Goal: Ask a question

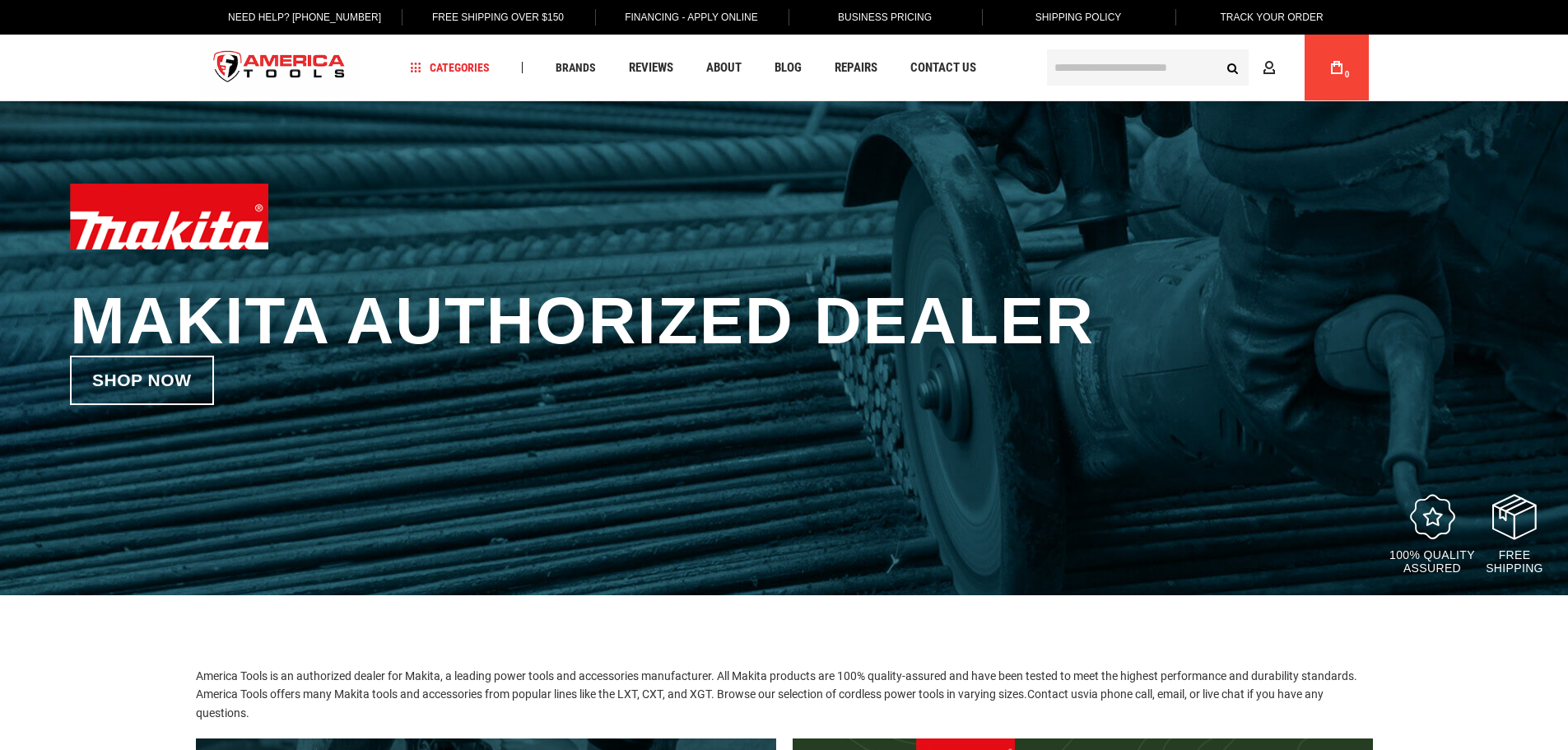
click at [479, 446] on div "Makita Authorized Dealer Shop now 100% quality assured Free Shipping" at bounding box center [784, 348] width 1568 height 494
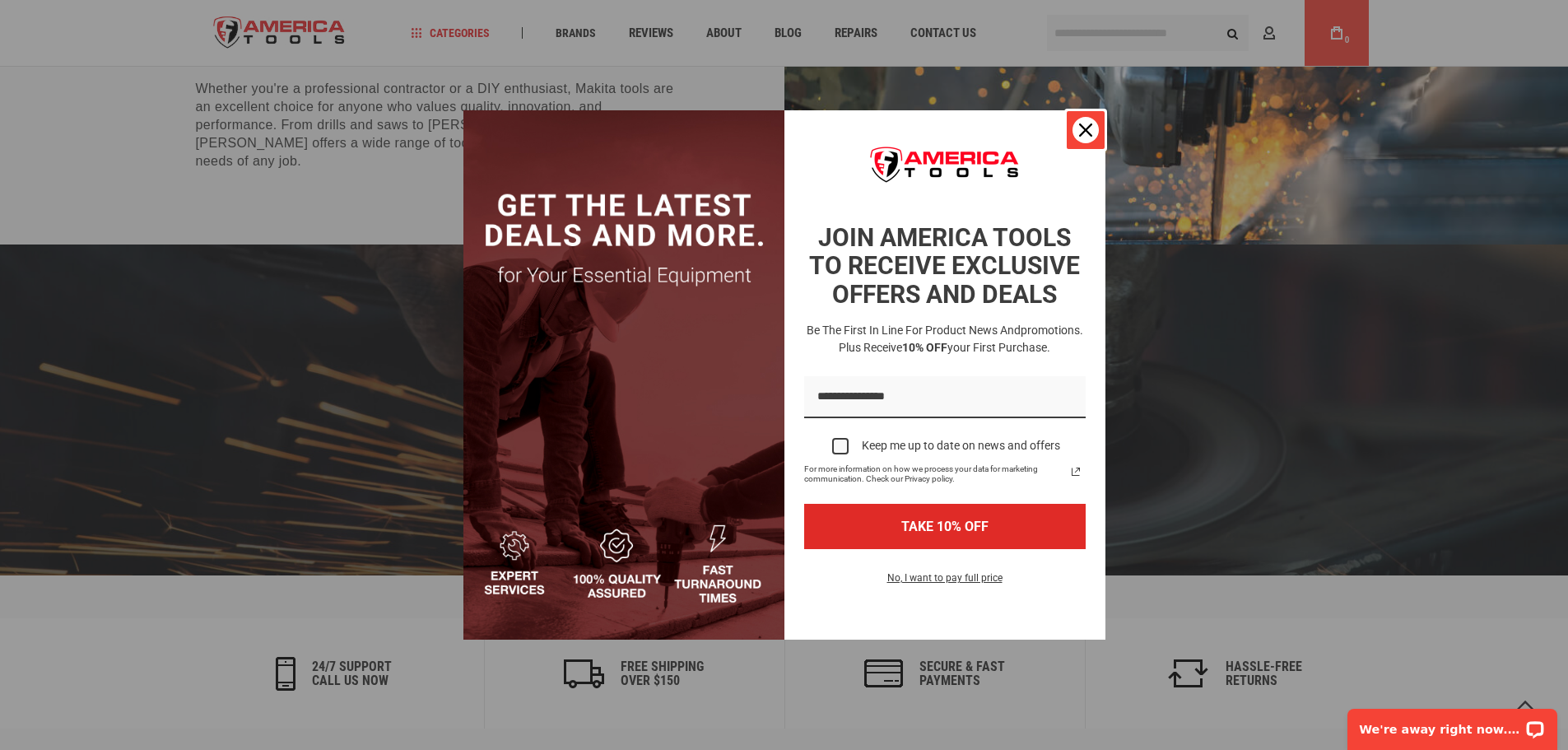
click at [1080, 136] on div "Close" at bounding box center [1086, 129] width 26 height 26
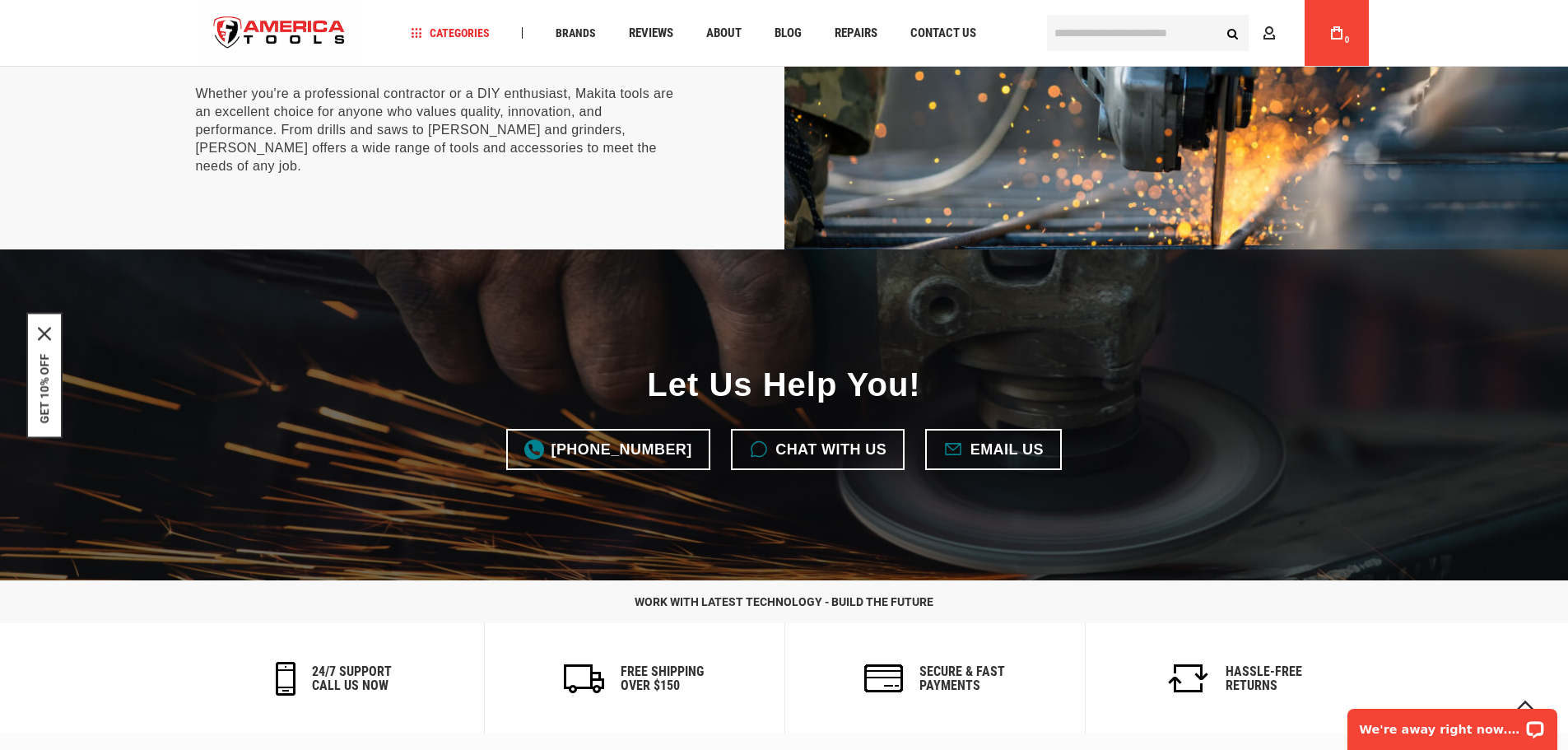
scroll to position [3849, 0]
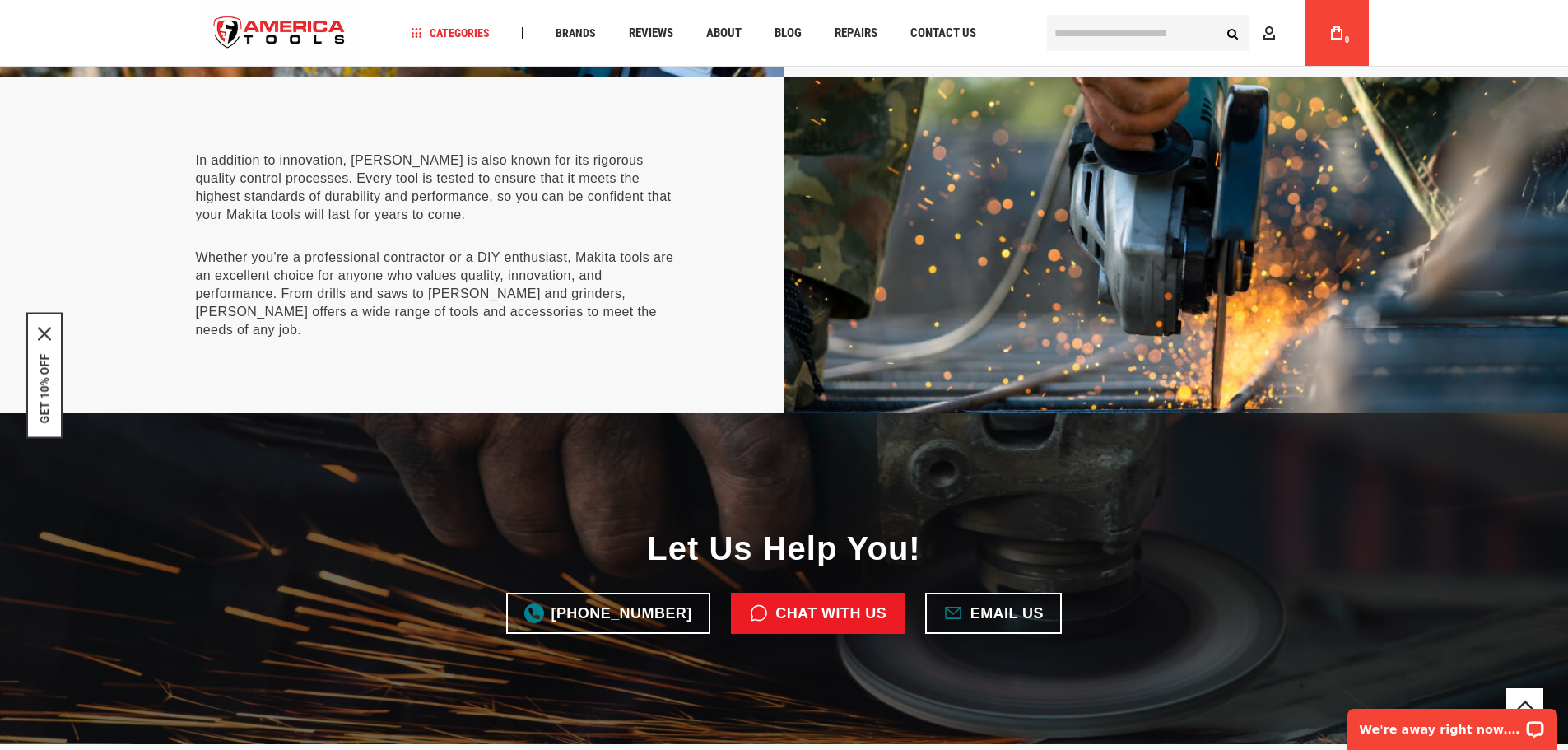
click at [809, 592] on link "Chat with us" at bounding box center [818, 613] width 174 height 41
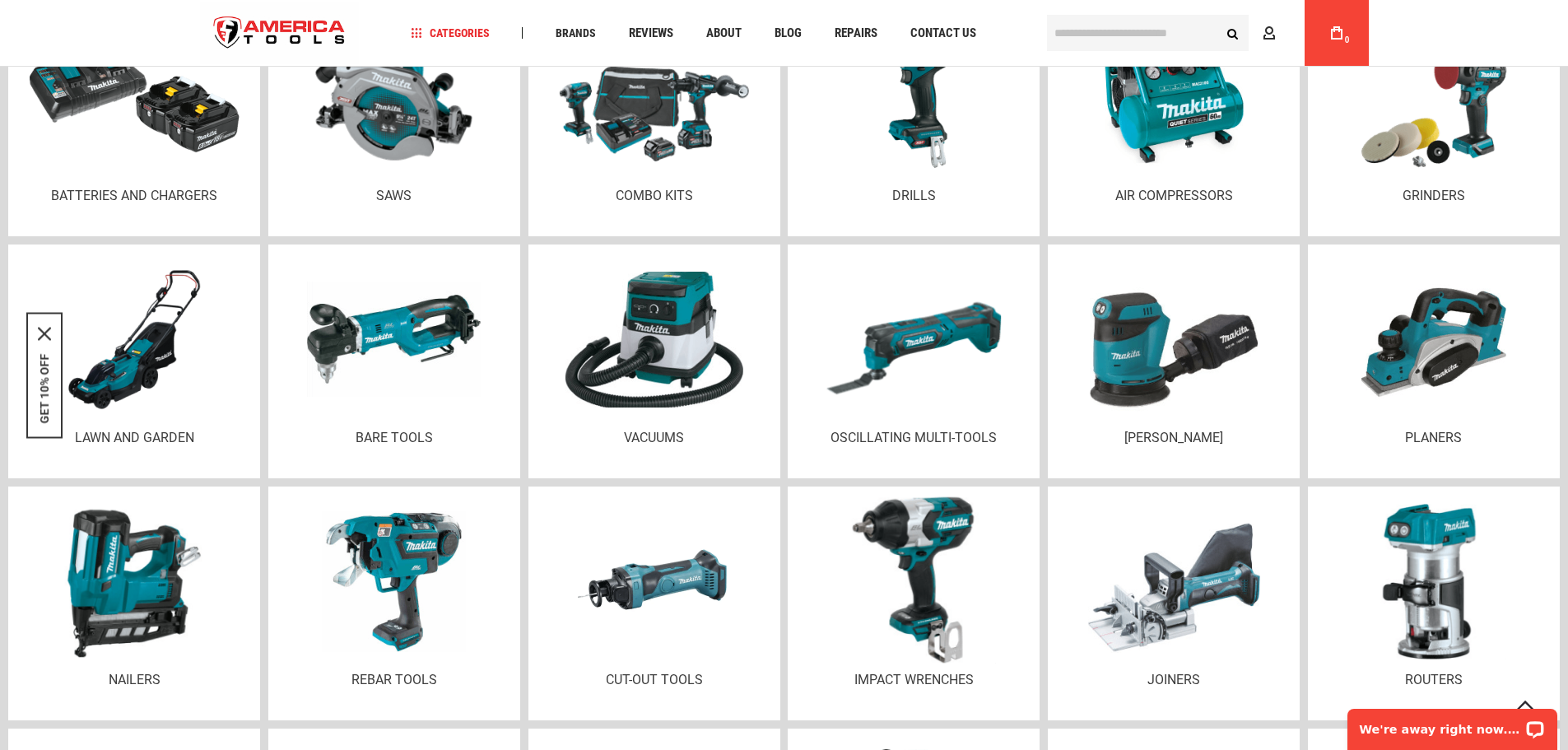
scroll to position [2121, 0]
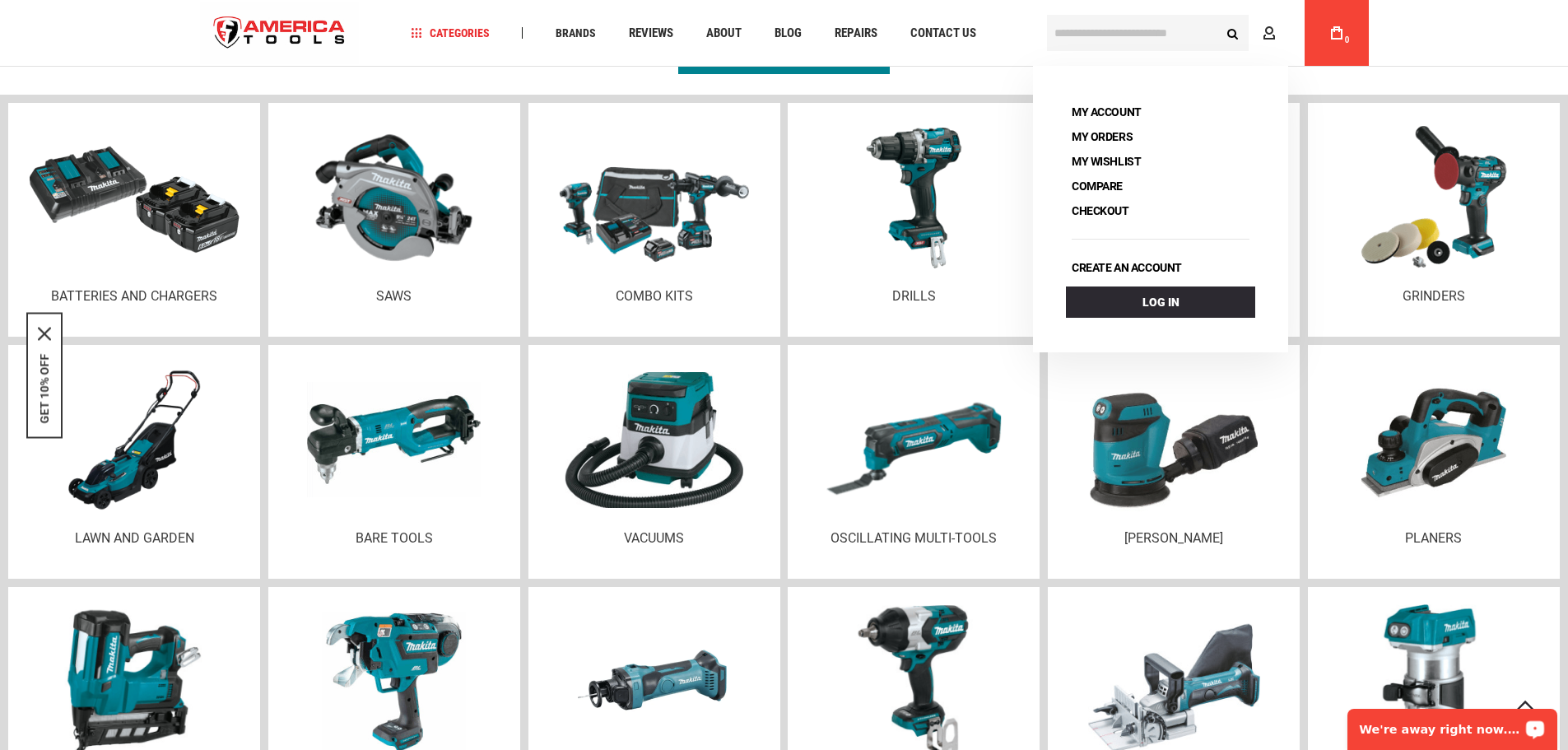
click at [1449, 732] on p "We're away right now. Please check back later!" at bounding box center [1442, 730] width 163 height 14
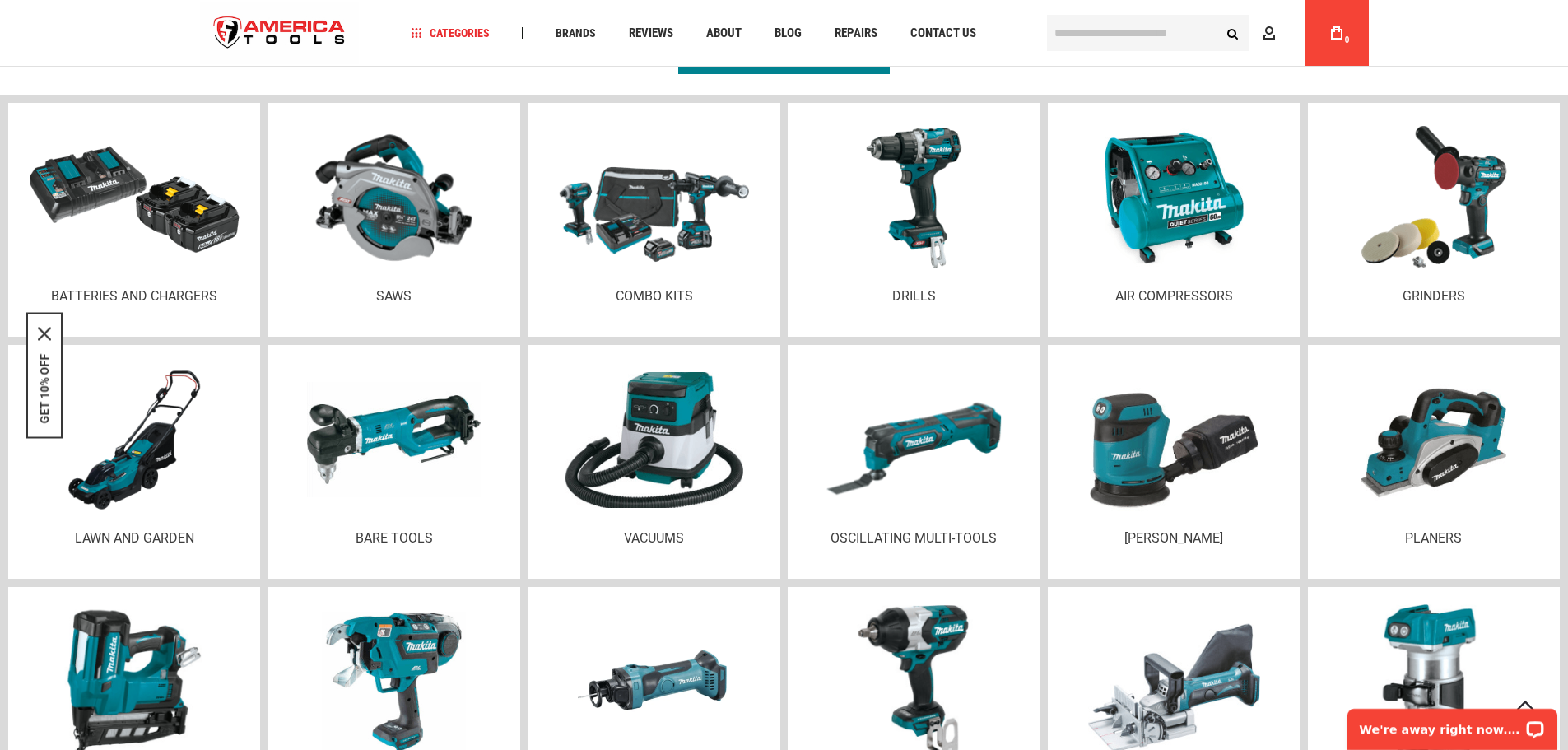
click at [1436, 728] on p "We're away right now. Please check back later!" at bounding box center [1442, 730] width 163 height 14
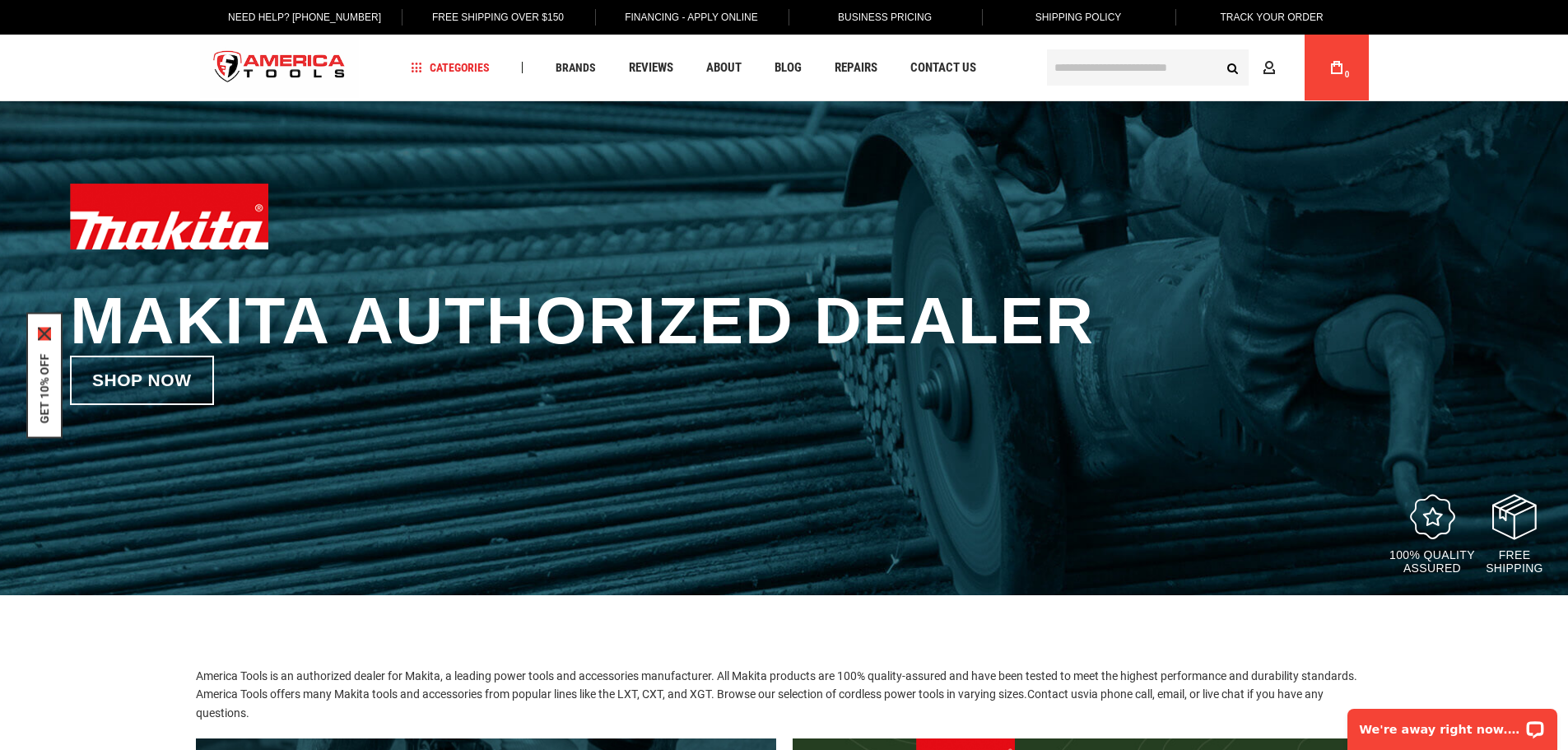
click at [41, 330] on icon "close icon" at bounding box center [45, 334] width 14 height 14
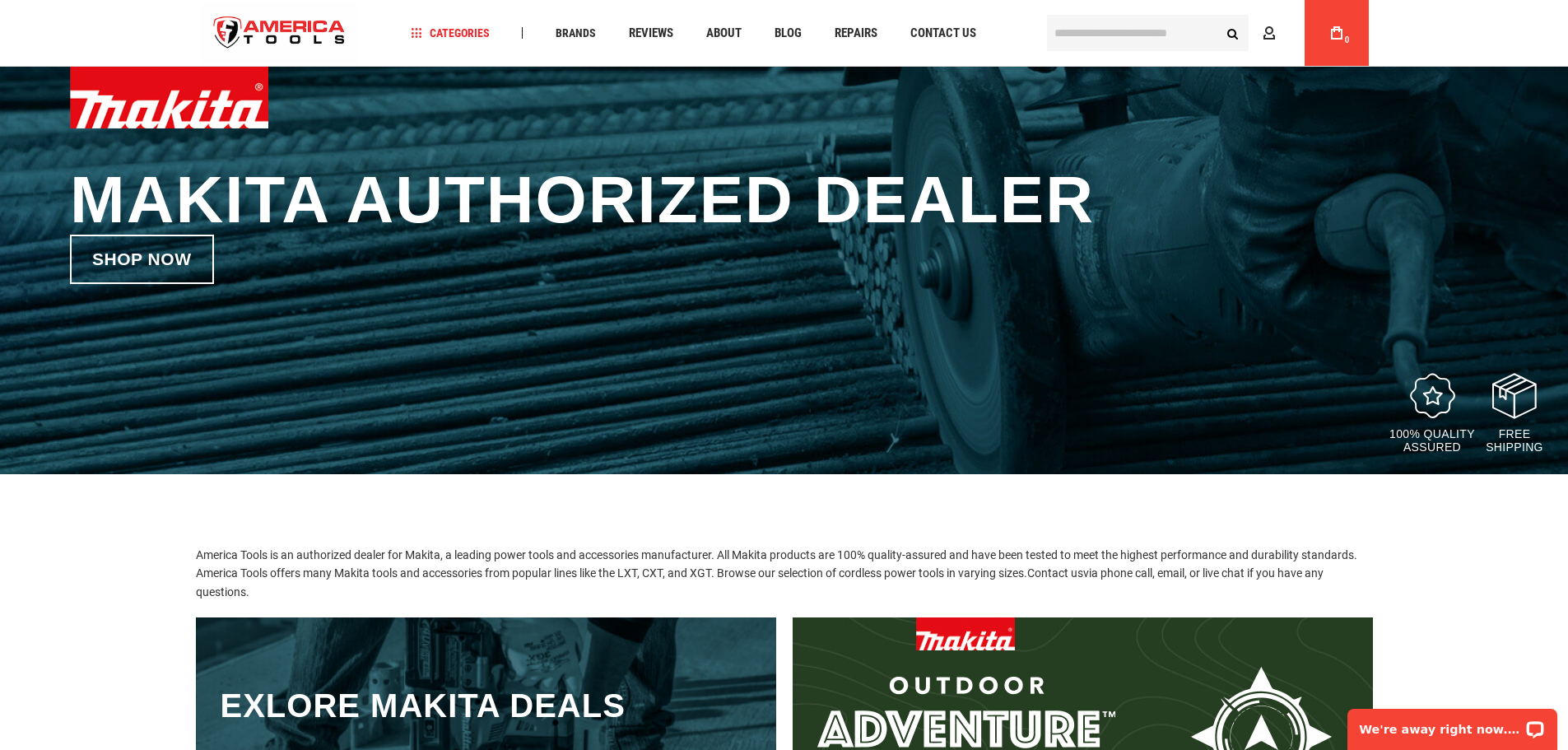
scroll to position [411, 0]
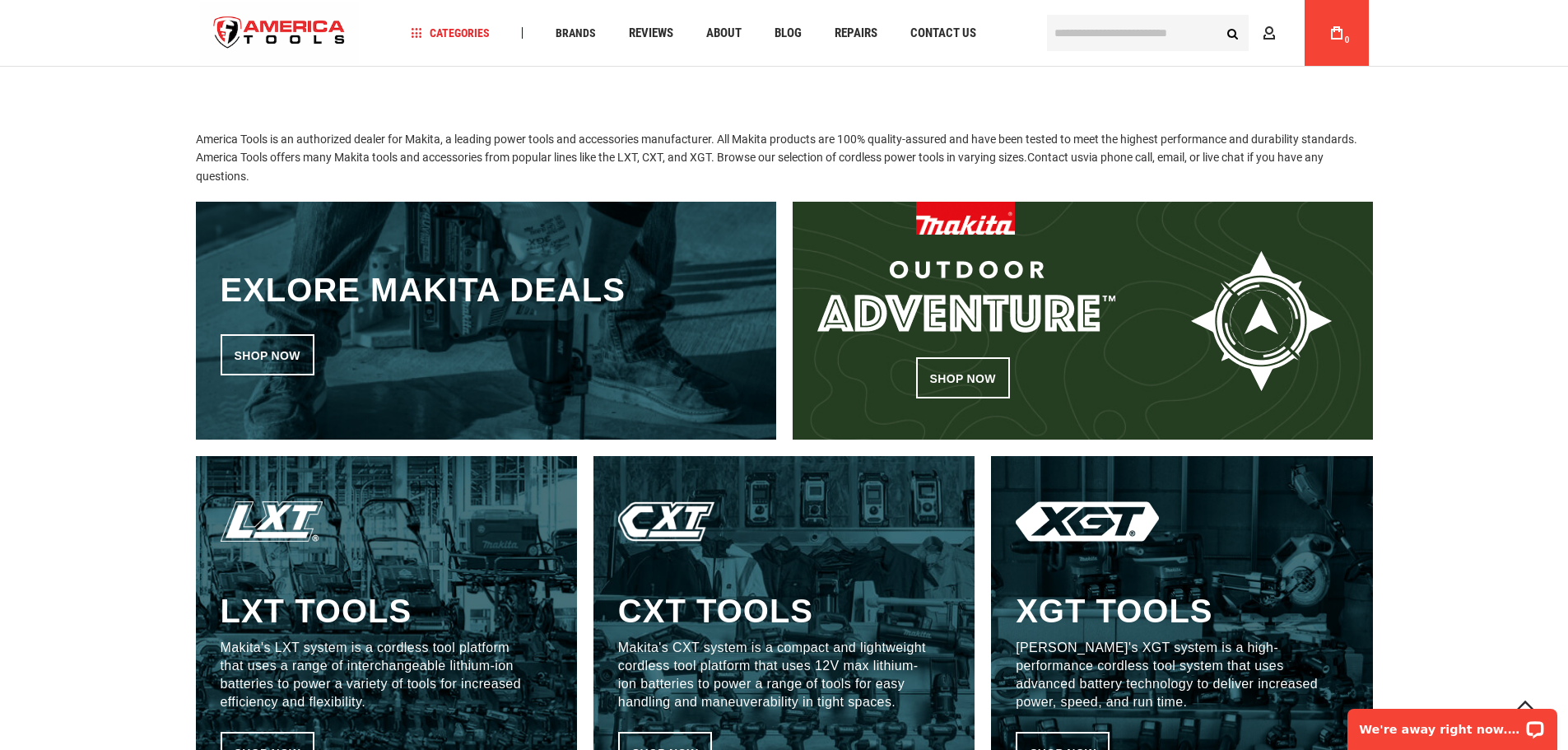
scroll to position [411, 0]
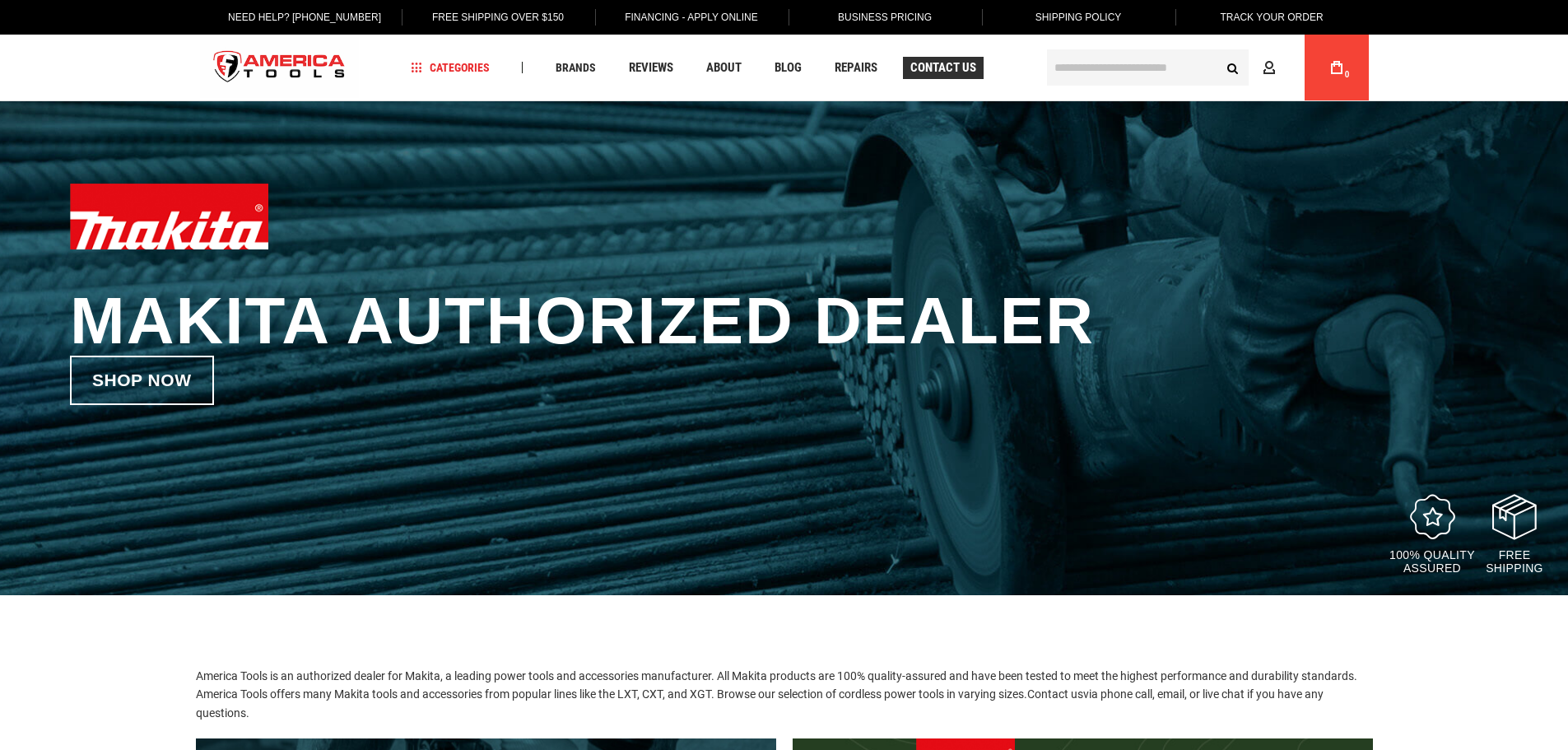
click at [935, 68] on span "Contact Us" at bounding box center [944, 67] width 66 height 13
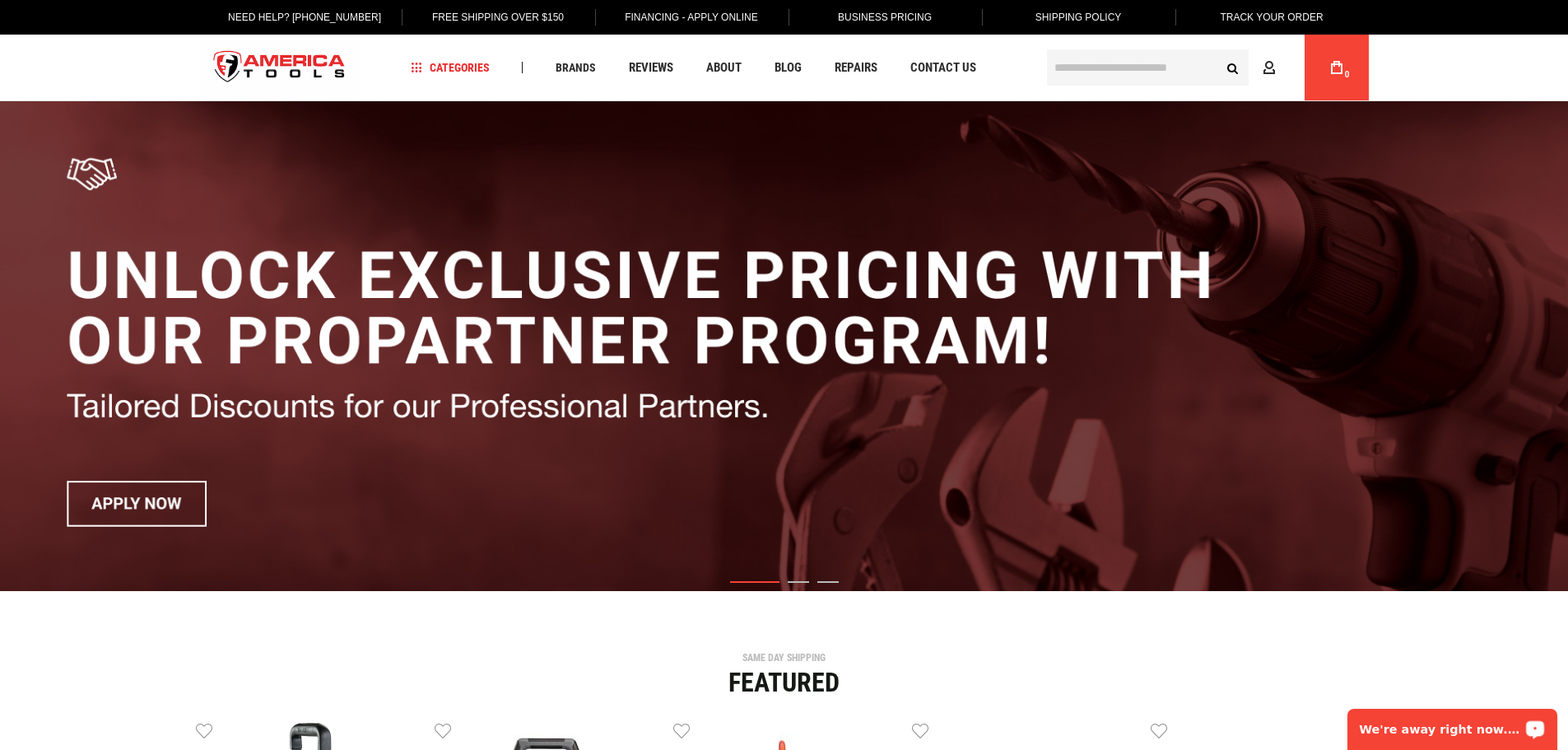
click at [1423, 728] on p "We're away right now. Please check back later!" at bounding box center [1442, 730] width 163 height 14
click at [1439, 727] on p "We're away right now. Please check back later!" at bounding box center [1442, 730] width 163 height 14
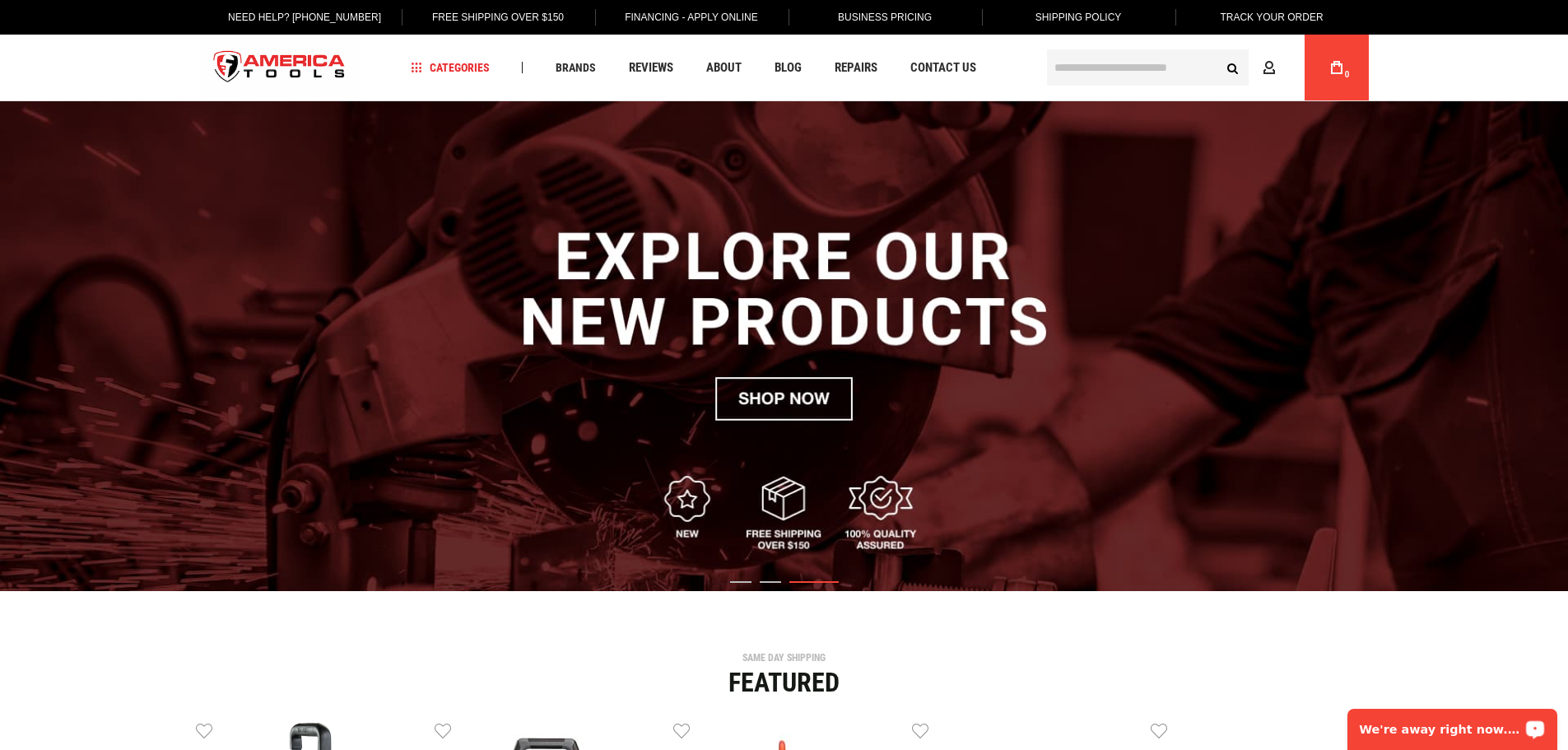
click at [1435, 732] on p "We're away right now. Please check back later!" at bounding box center [1442, 730] width 163 height 14
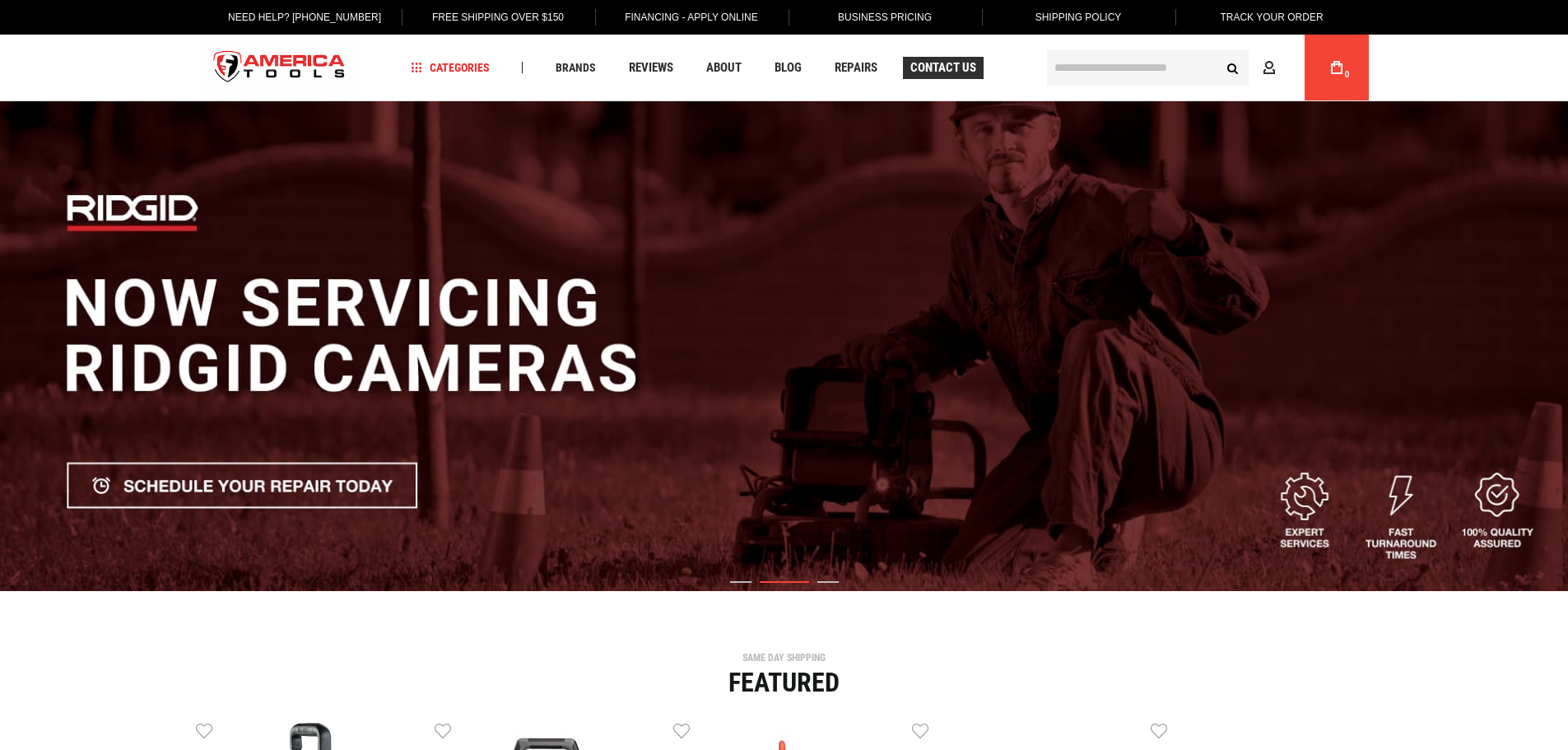
click at [957, 63] on span "Contact Us" at bounding box center [944, 67] width 66 height 13
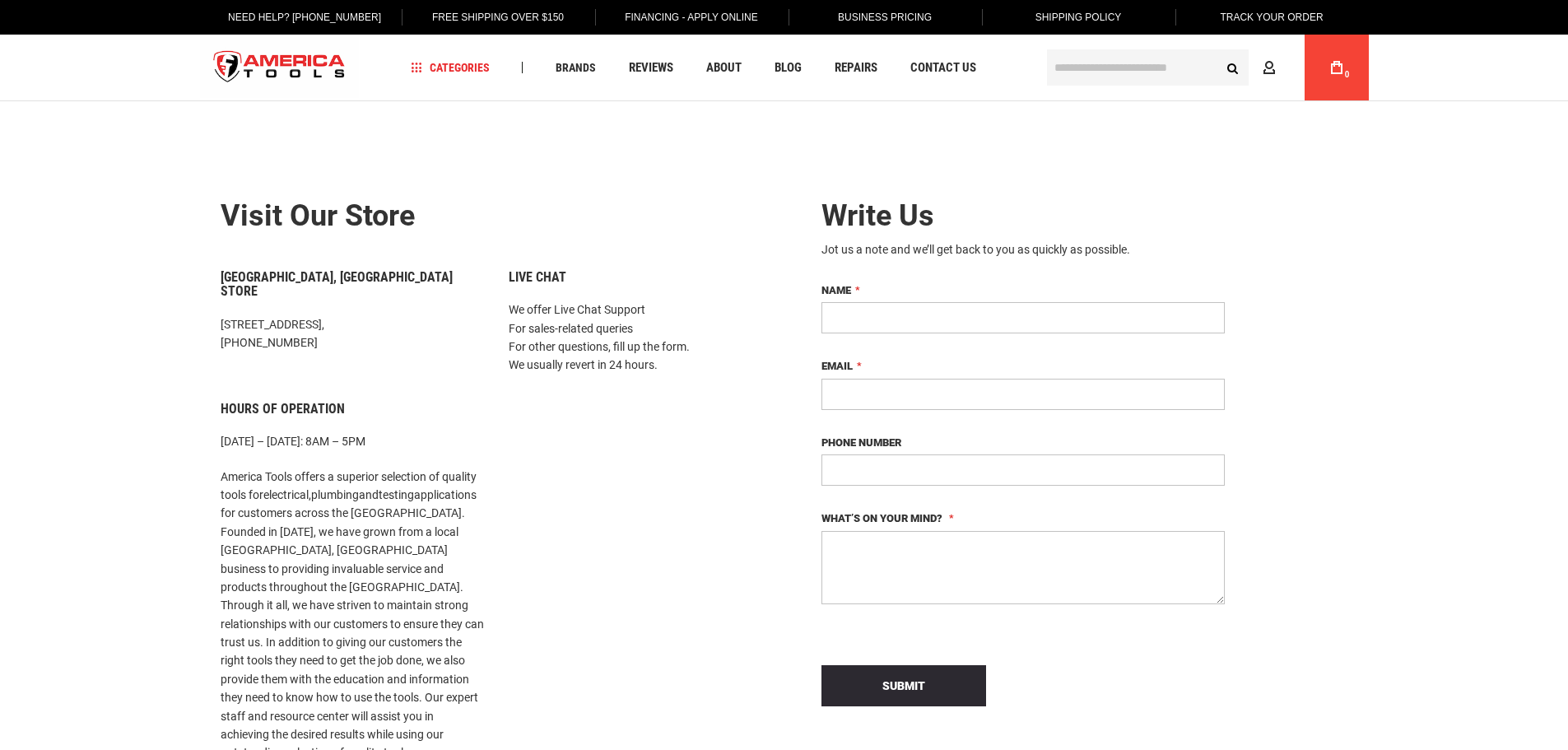
type input "**********"
click at [727, 514] on div "Live Chat We offer Live Chat Support For sales-related queries For other questi…" at bounding box center [640, 627] width 288 height 715
click at [903, 554] on textarea "What’s on your mind?" at bounding box center [1023, 567] width 404 height 73
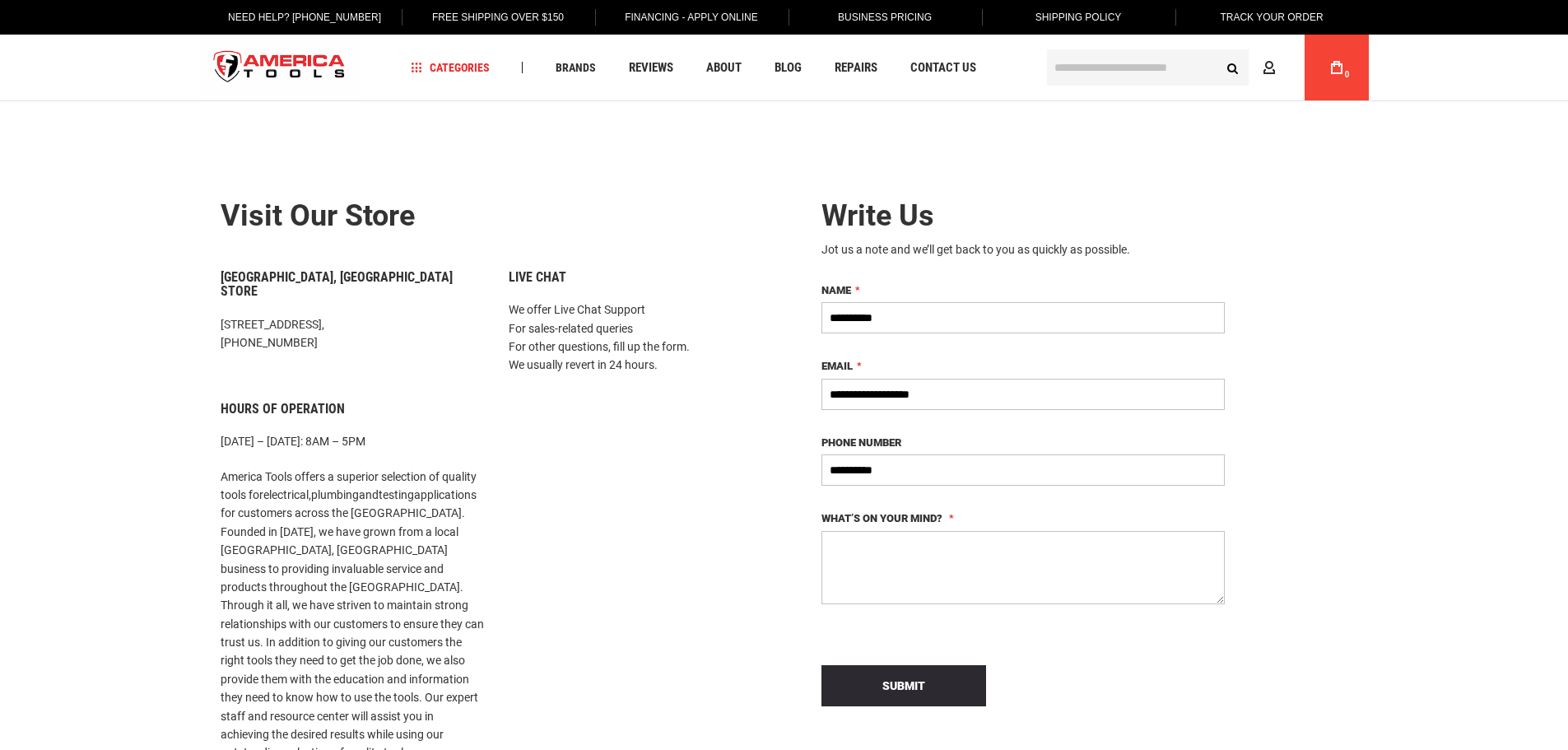
click at [1014, 550] on textarea "What’s on your mind?" at bounding box center [1023, 567] width 404 height 73
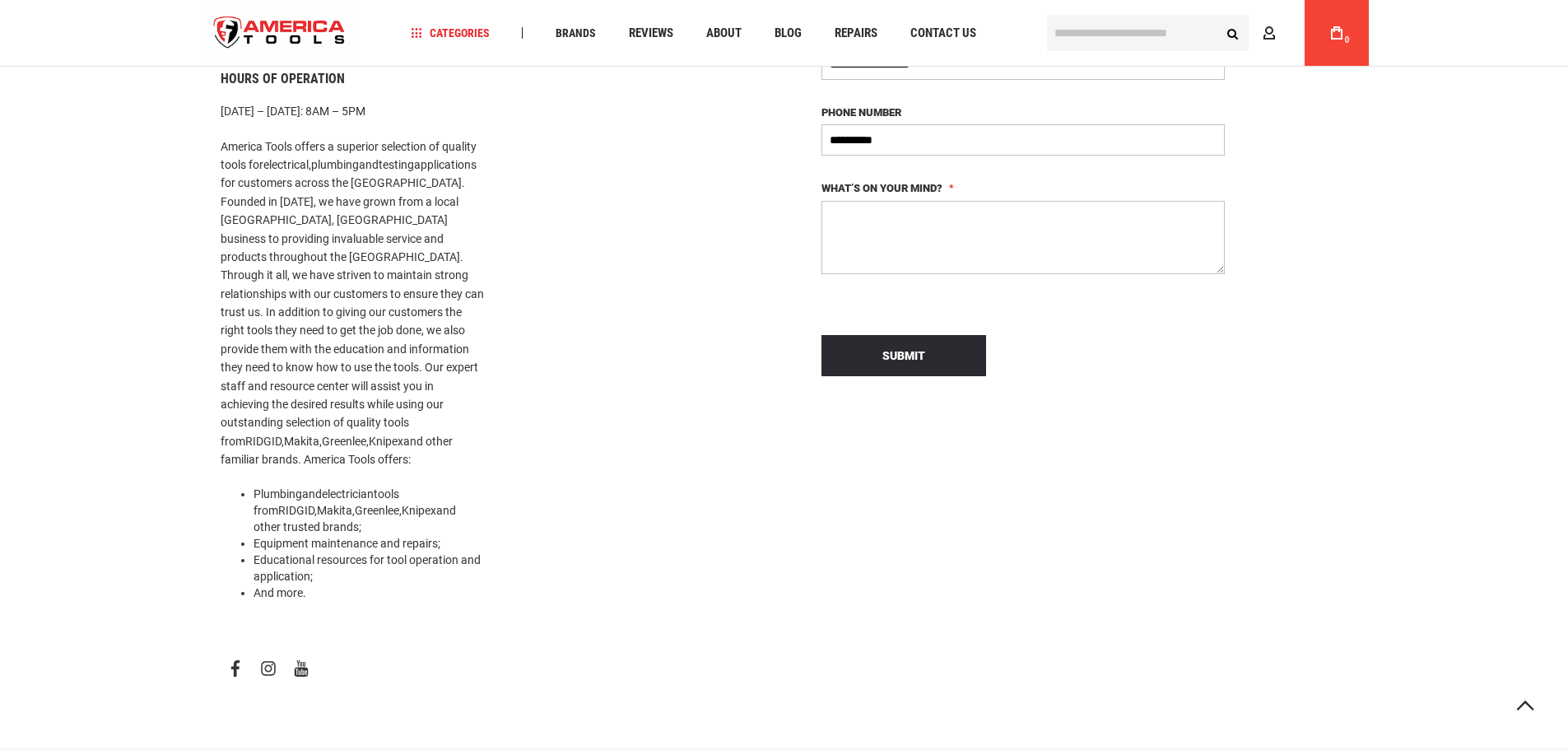
scroll to position [810, 0]
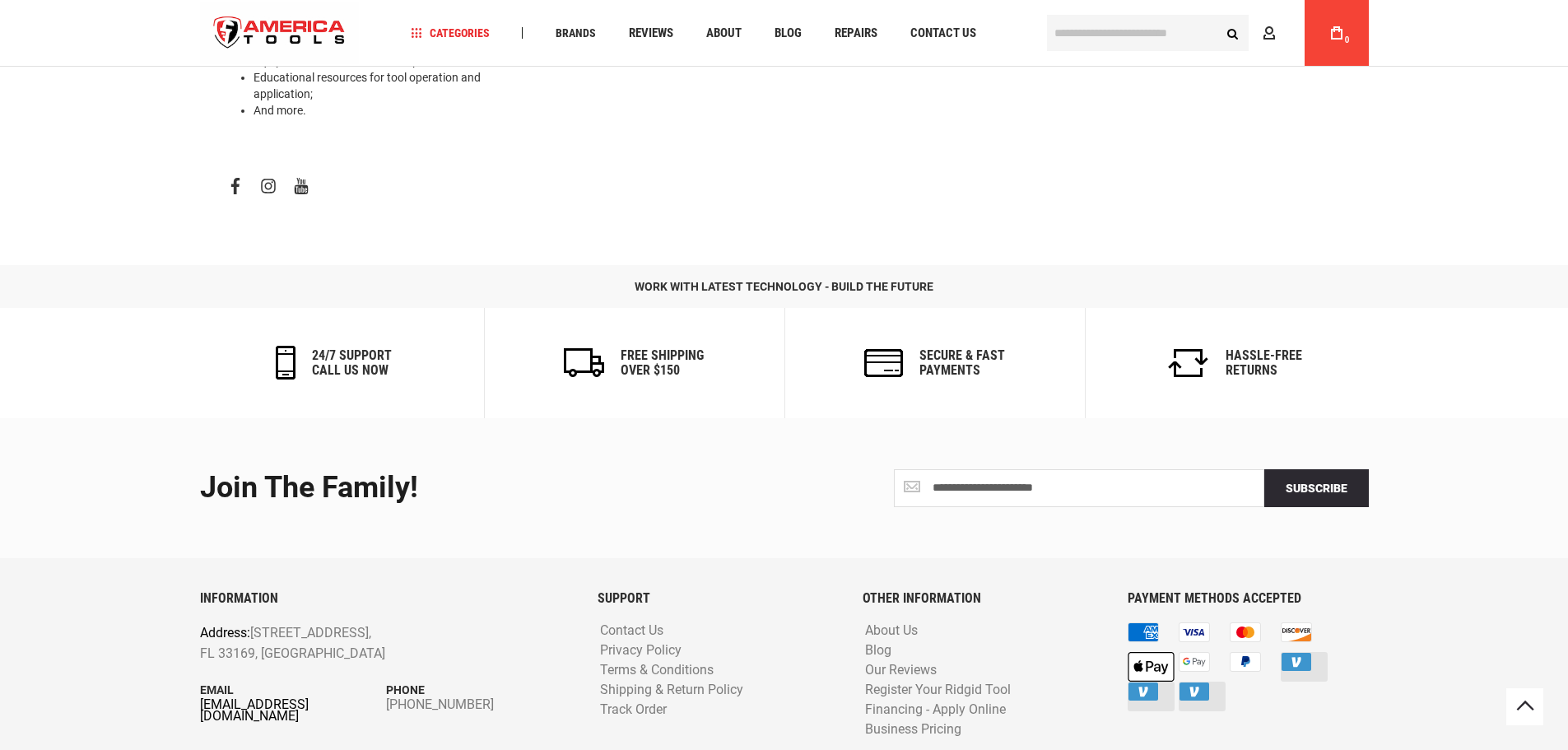
click at [326, 699] on link "[EMAIL_ADDRESS][DOMAIN_NAME]" at bounding box center [294, 711] width 187 height 23
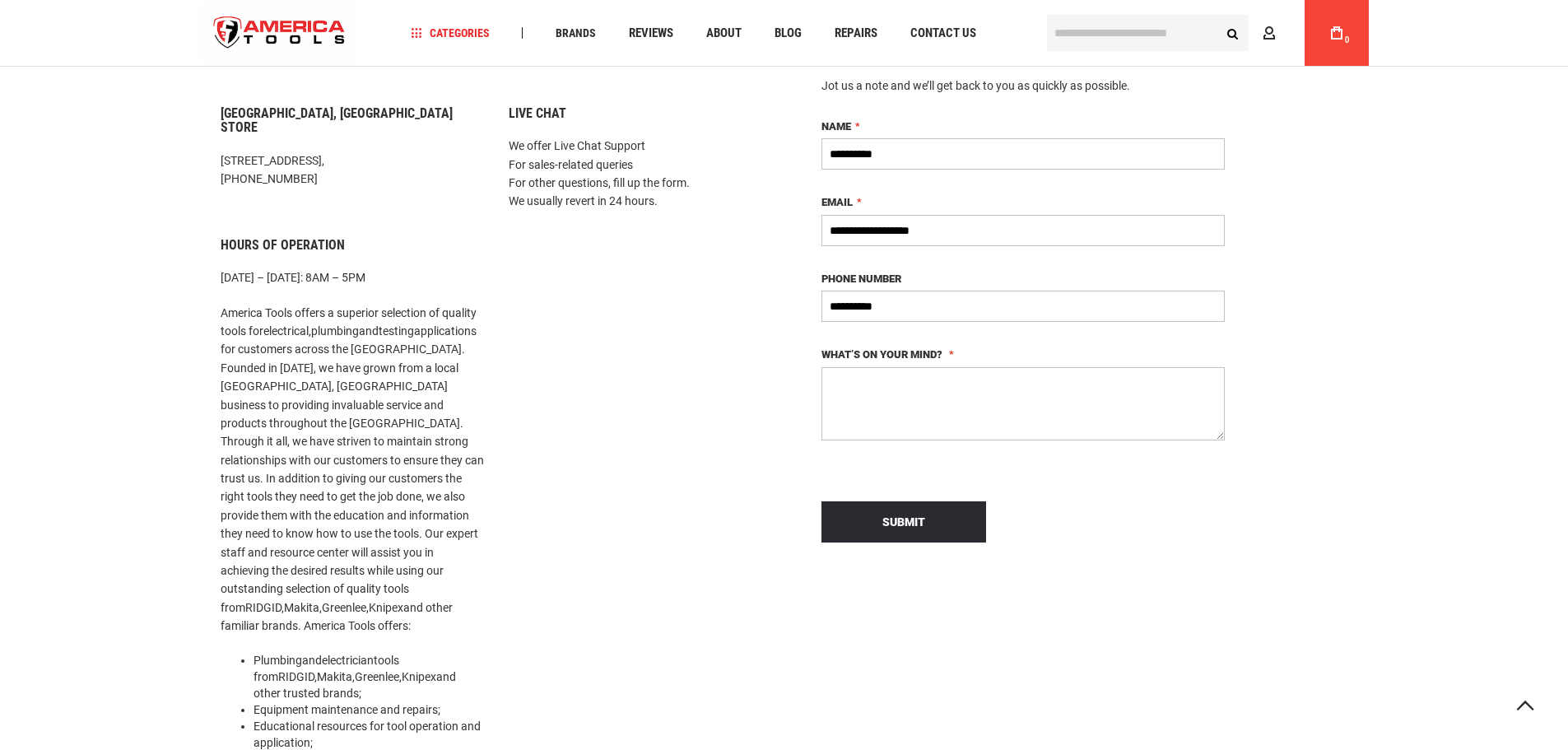
scroll to position [164, 0]
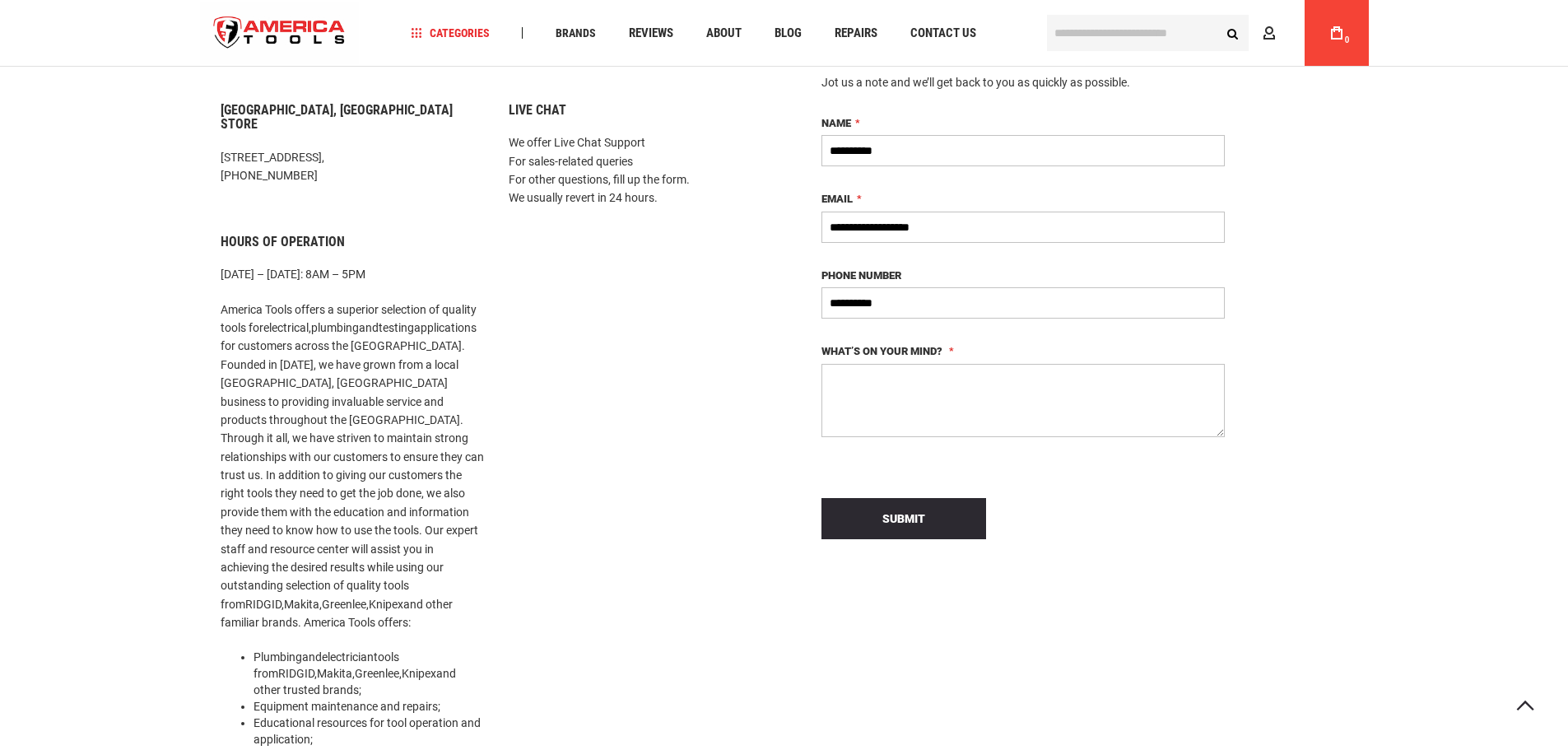
click at [950, 375] on textarea "What’s on your mind?" at bounding box center [1023, 400] width 404 height 73
paste textarea "**********"
type textarea "**********"
drag, startPoint x: 963, startPoint y: 218, endPoint x: 764, endPoint y: 228, distance: 199.3
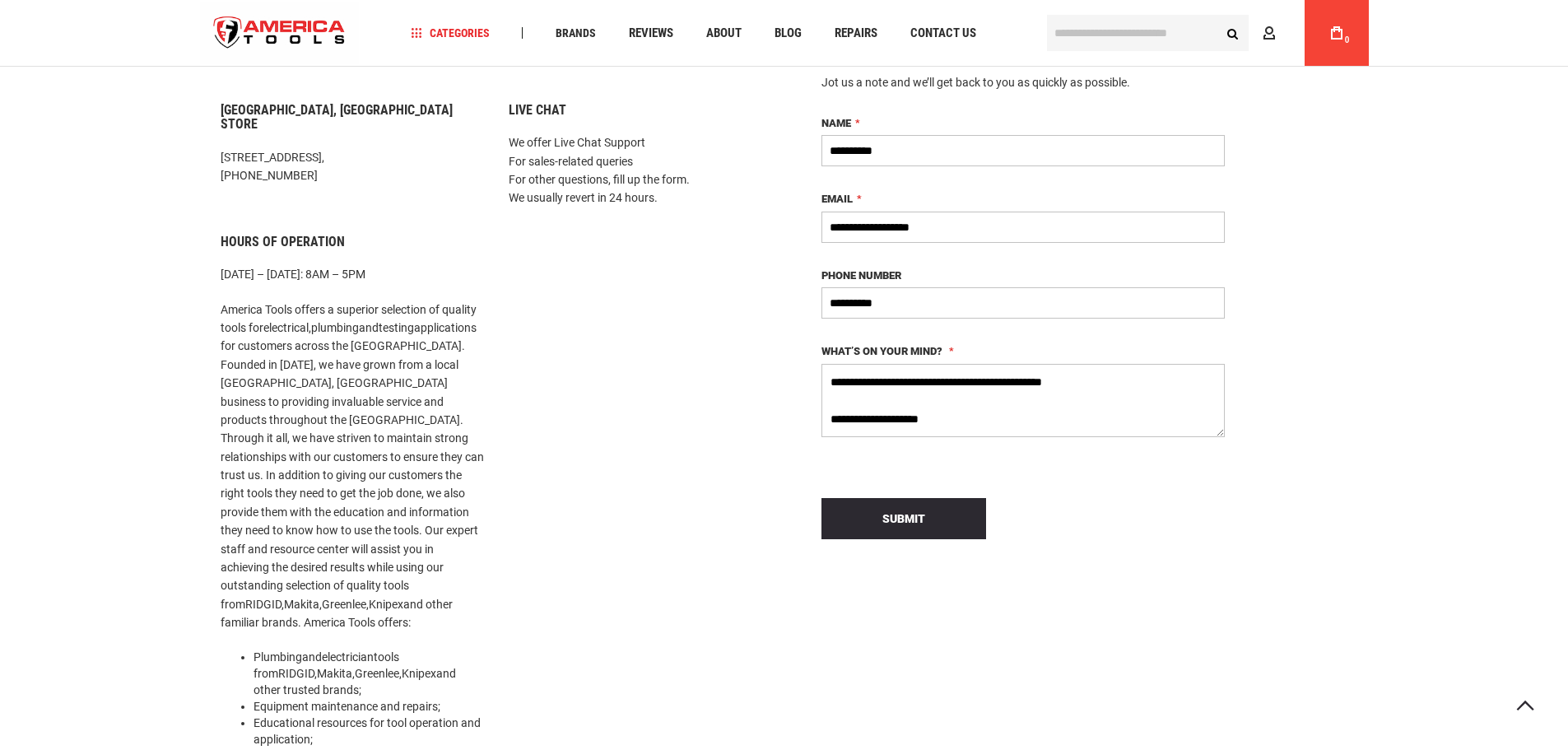
click at [764, 228] on div "**********" at bounding box center [784, 428] width 1153 height 841
type input "**********"
click at [930, 519] on button "Submit" at bounding box center [904, 518] width 164 height 41
